Goal: Task Accomplishment & Management: Manage account settings

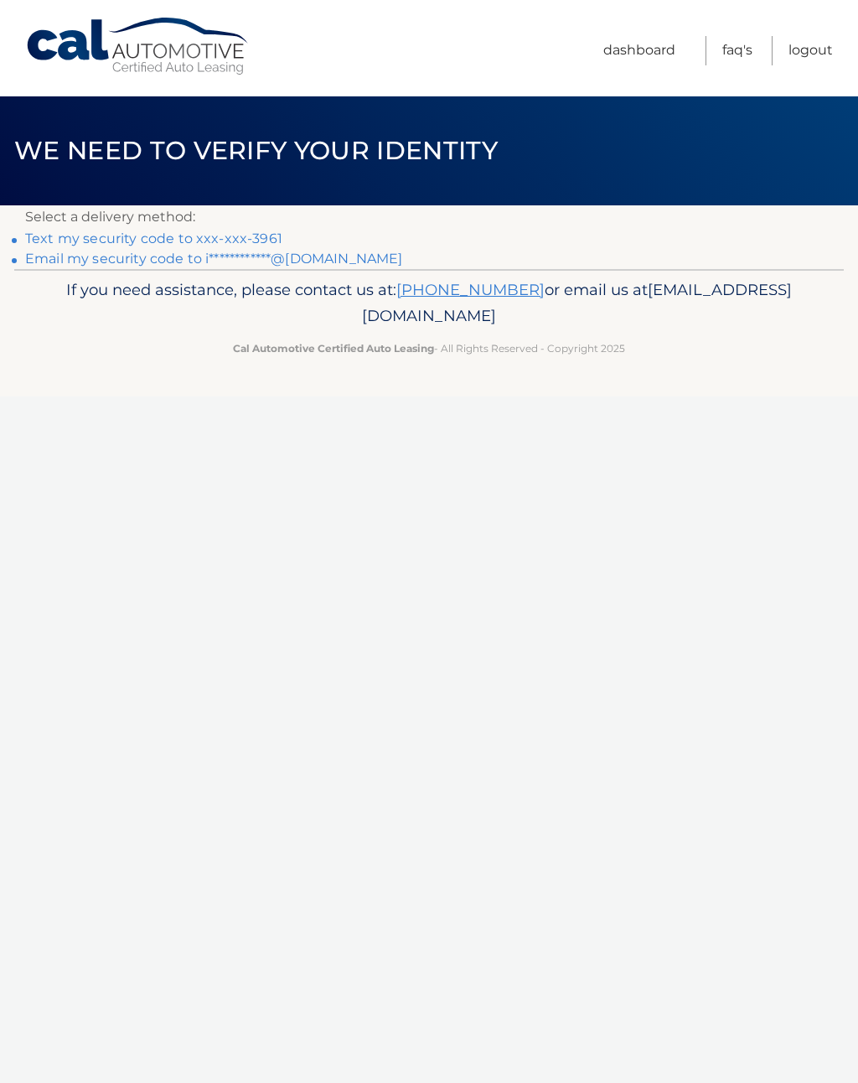
click at [276, 234] on link "Text my security code to xxx-xxx-3961" at bounding box center [153, 238] width 257 height 16
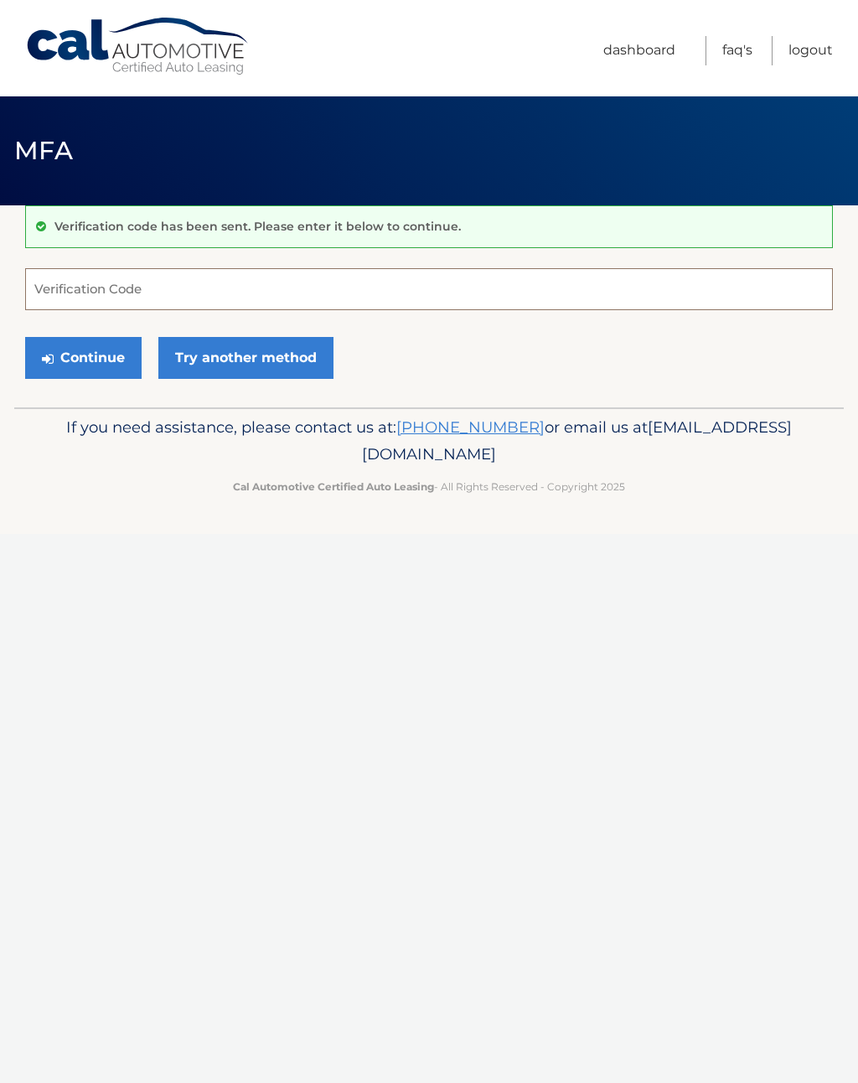
click at [402, 300] on input "Verification Code" at bounding box center [429, 289] width 808 height 42
click at [78, 288] on input "Verification Code" at bounding box center [429, 289] width 808 height 42
type input "304844"
click at [109, 349] on button "Continue" at bounding box center [83, 358] width 116 height 42
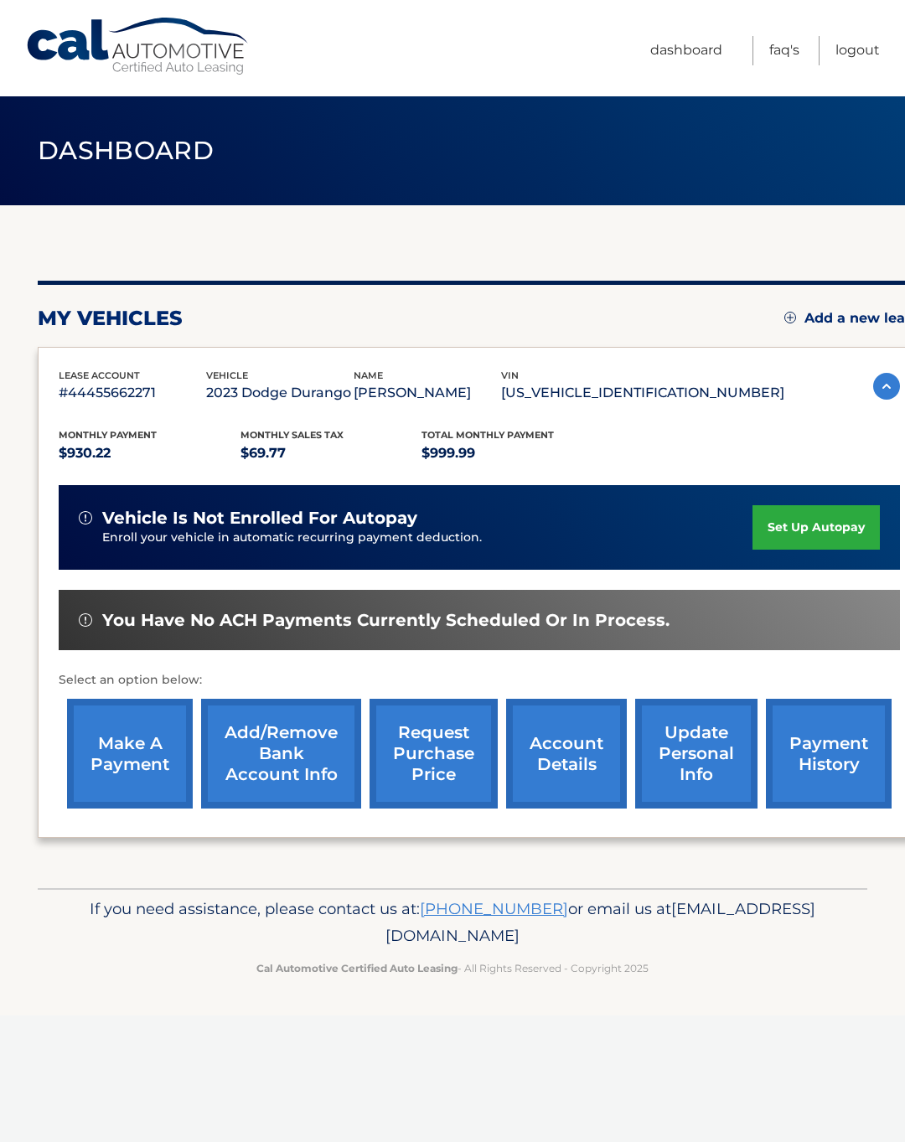
click at [859, 59] on link "Logout" at bounding box center [857, 50] width 44 height 29
